Goal: Task Accomplishment & Management: Manage account settings

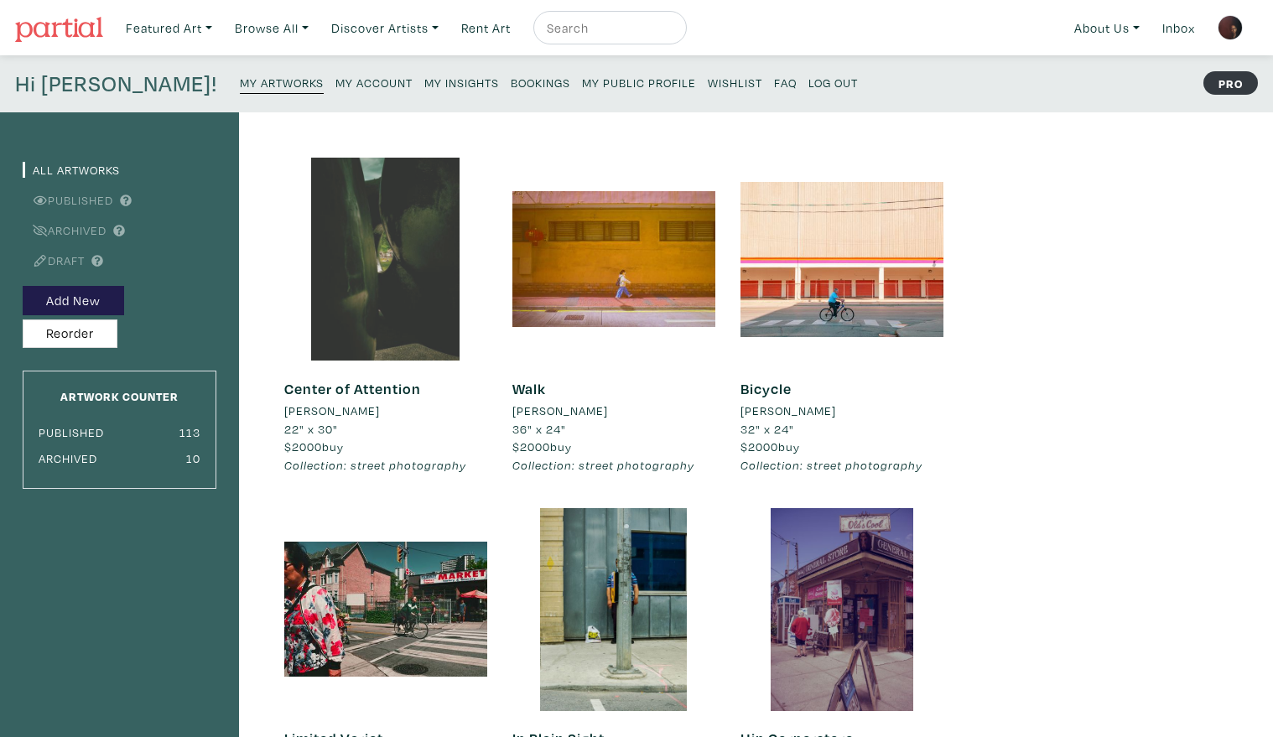
click at [371, 224] on div at bounding box center [385, 259] width 203 height 203
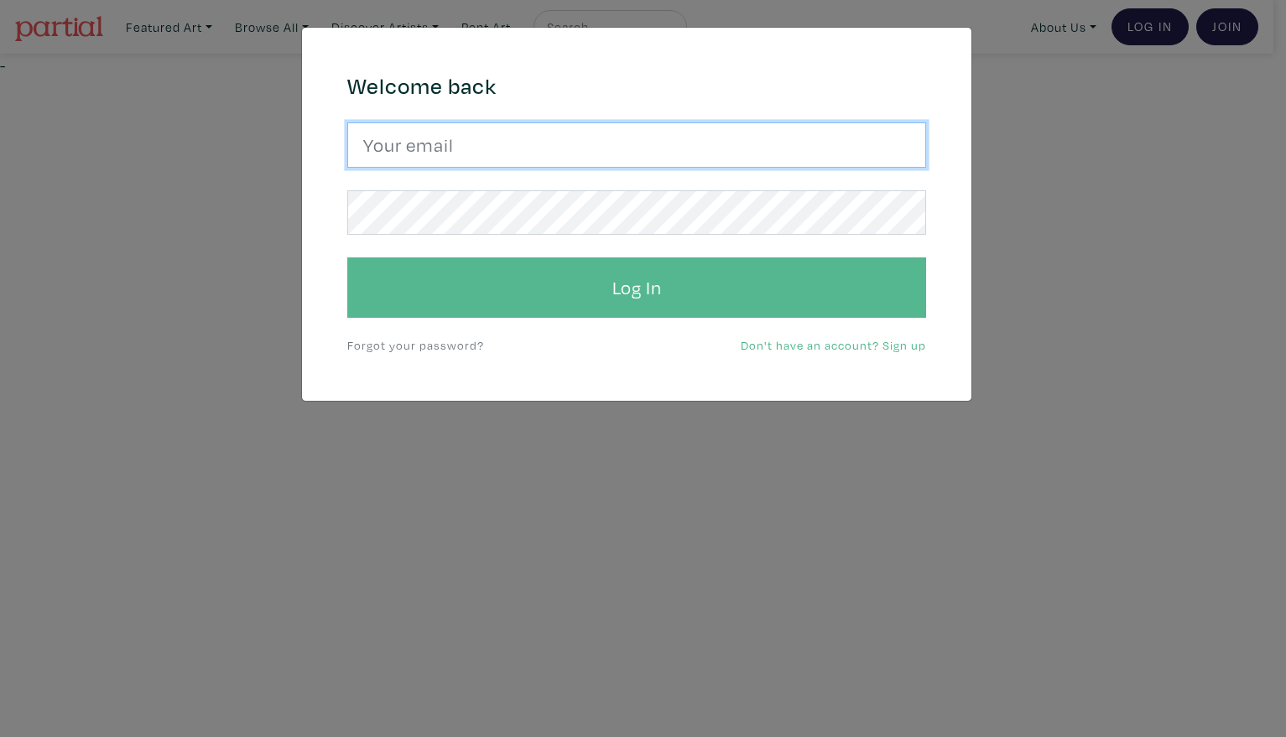
type input "Harley.yang@gmail.com"
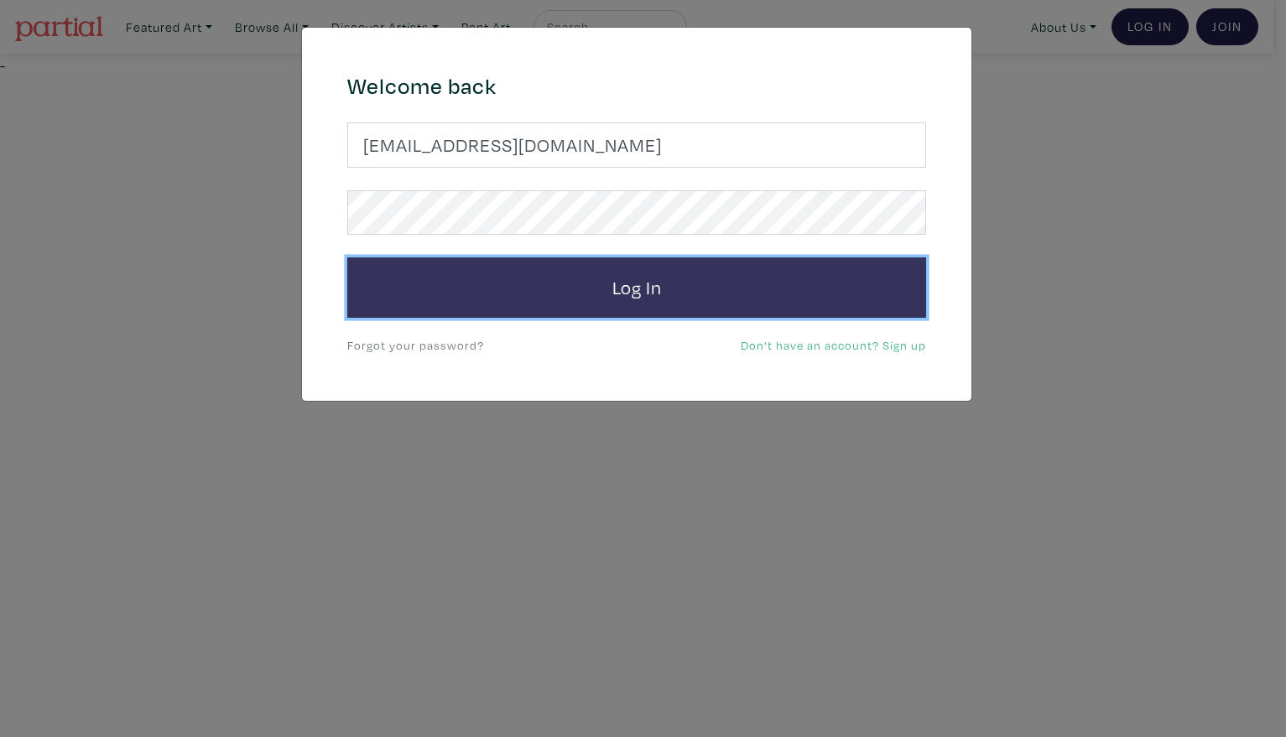
click at [803, 293] on button "Log In" at bounding box center [636, 287] width 579 height 60
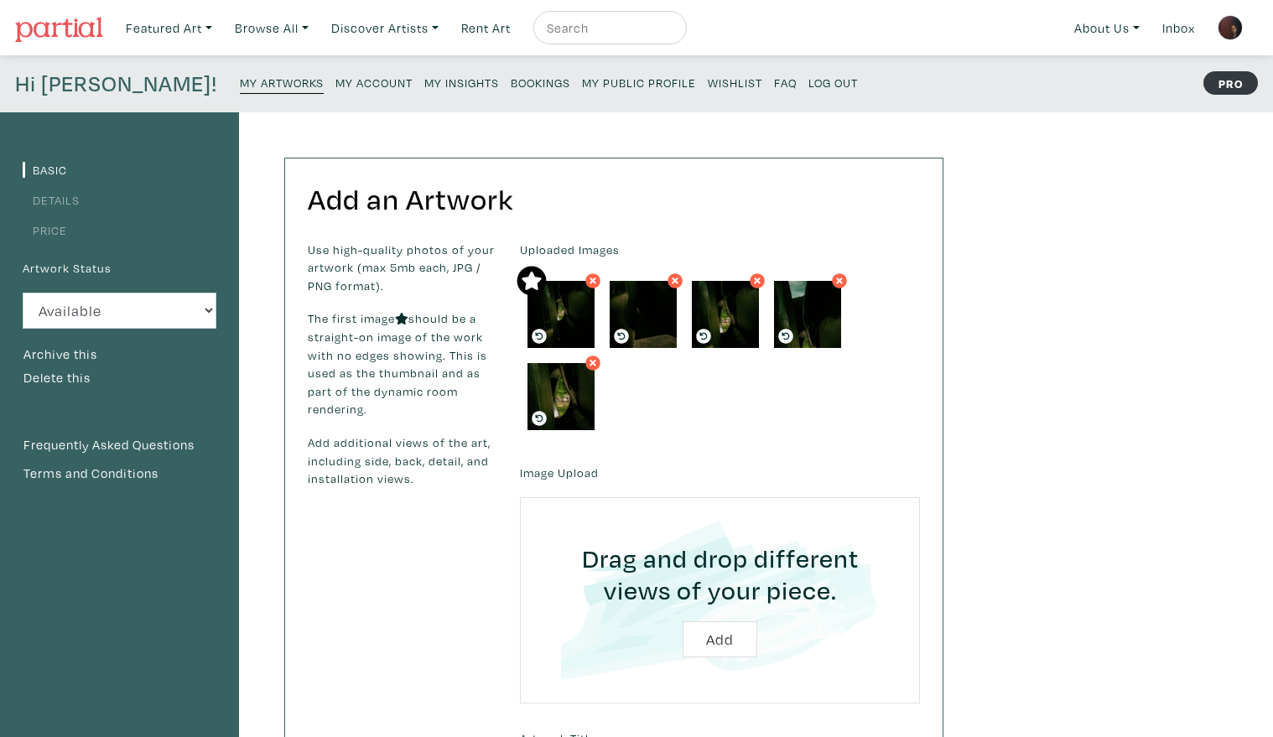
click at [240, 75] on small "My Artworks" at bounding box center [282, 83] width 84 height 16
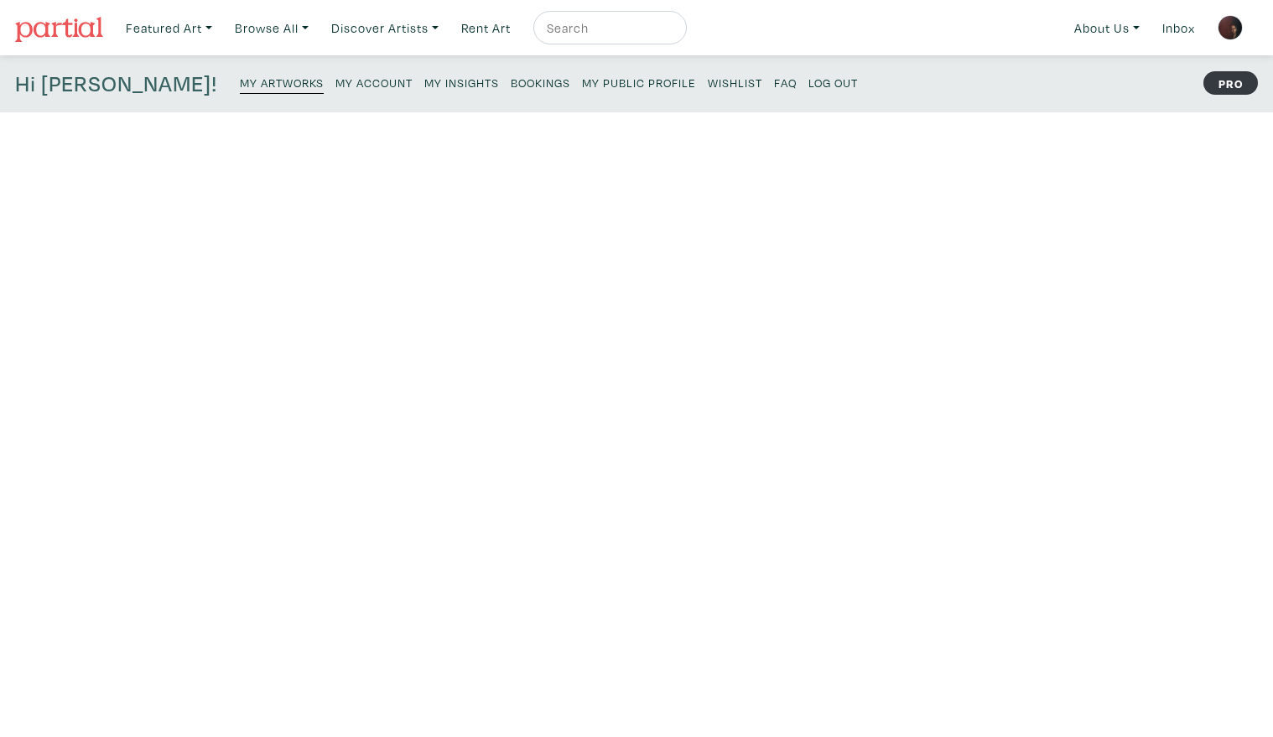
click at [424, 76] on small "My Insights" at bounding box center [461, 83] width 75 height 16
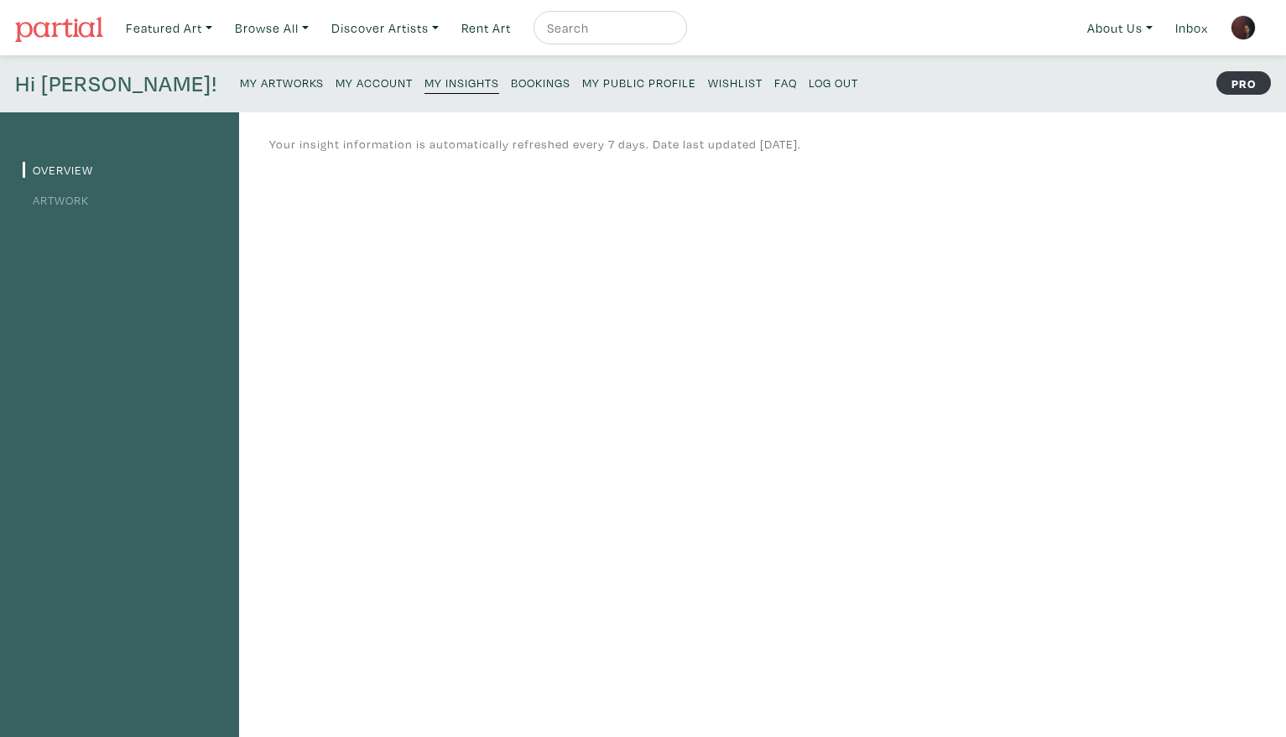
click at [69, 200] on link "Artwork" at bounding box center [56, 200] width 66 height 16
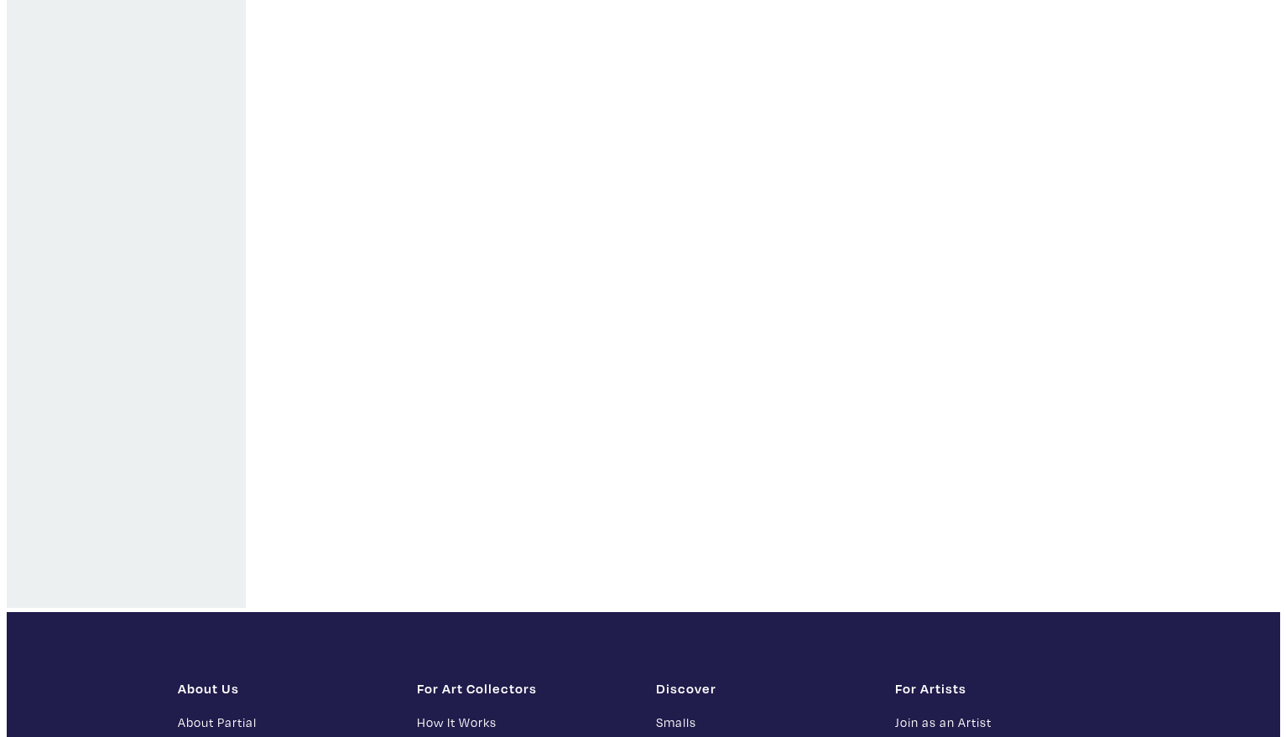
scroll to position [640, 0]
